Goal: Go to known website: Access a specific website the user already knows

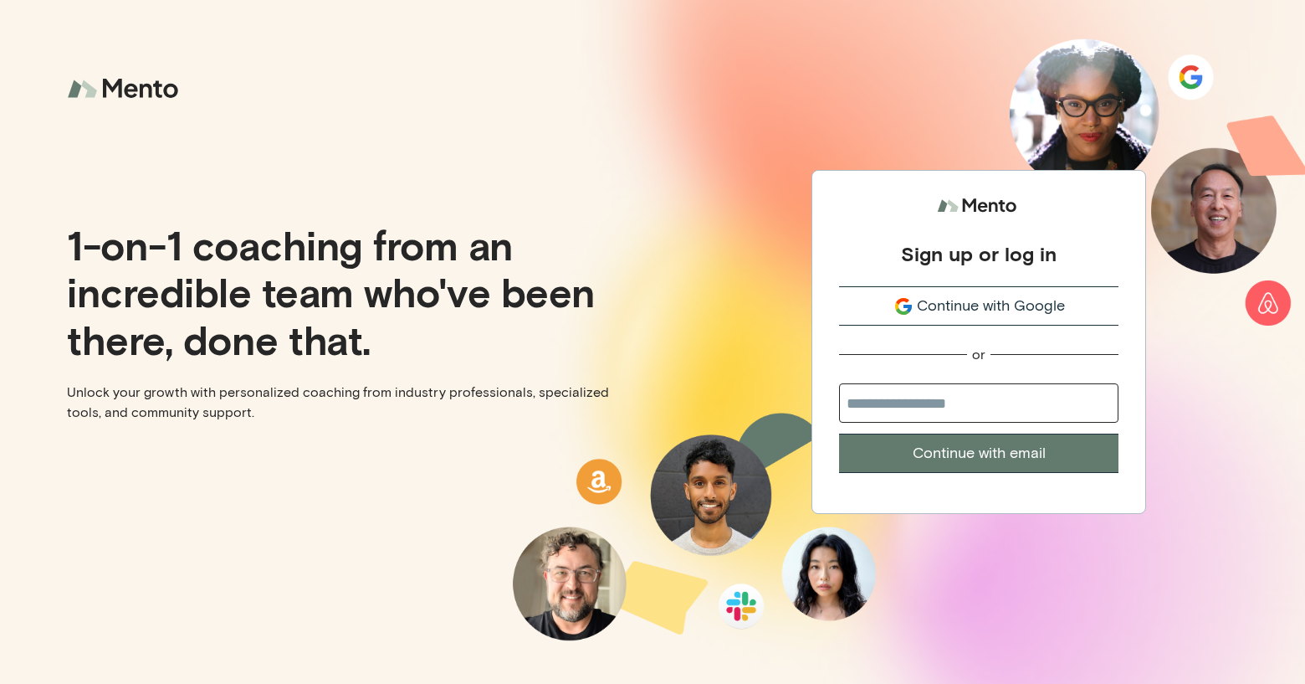
click at [926, 308] on span "Continue with Google" at bounding box center [991, 306] width 148 height 23
